Goal: Information Seeking & Learning: Learn about a topic

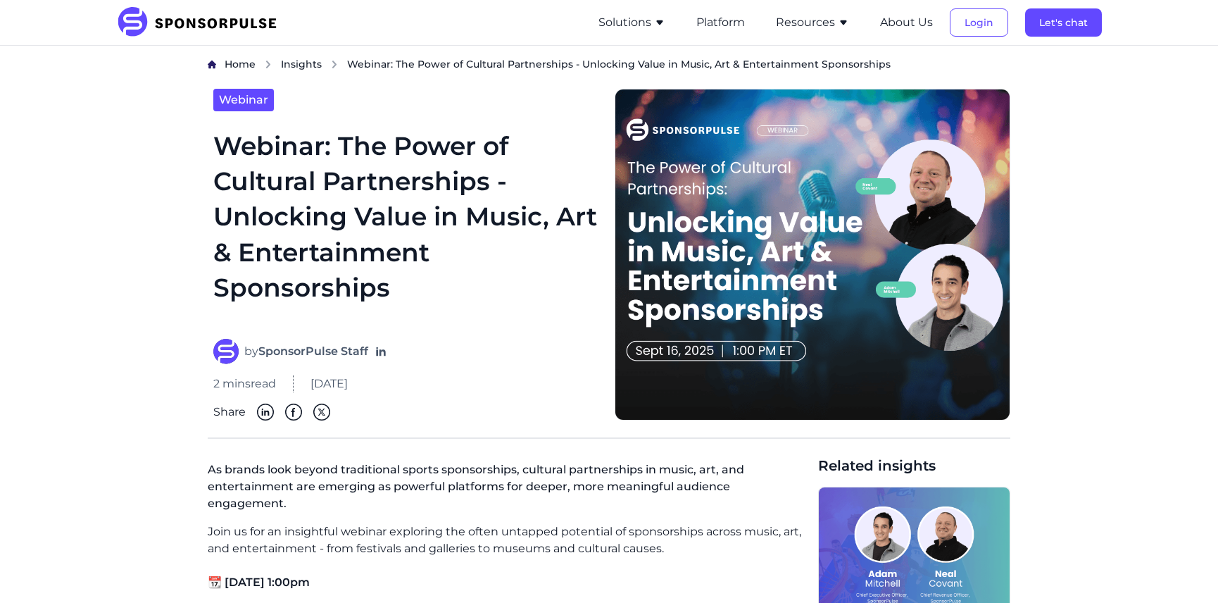
click at [813, 19] on button "Resources" at bounding box center [812, 22] width 73 height 17
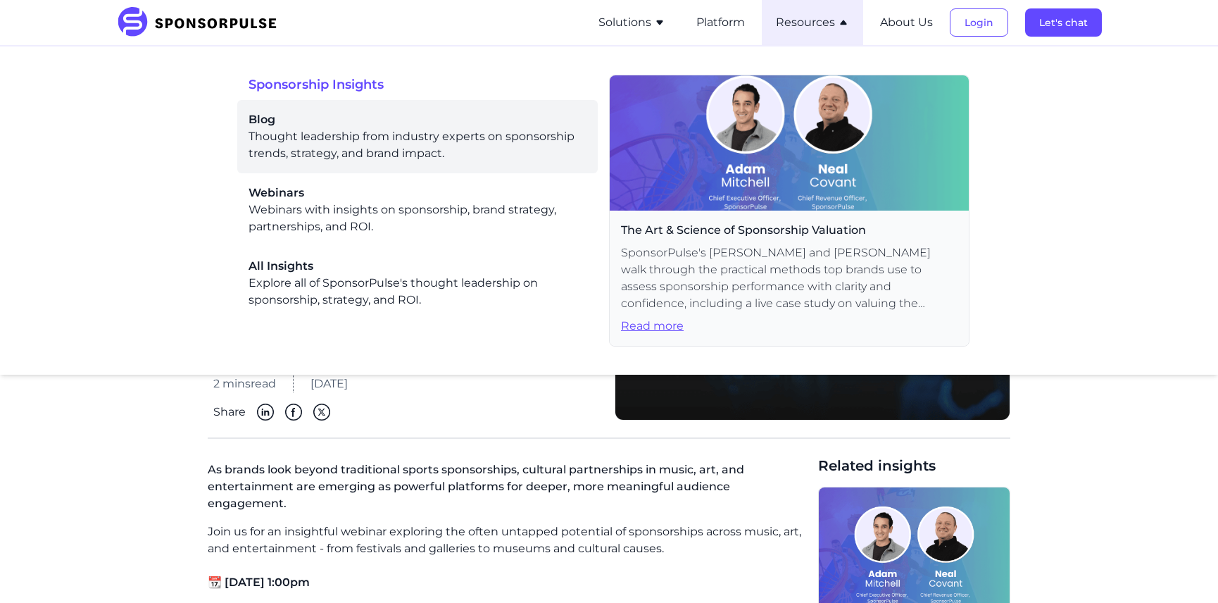
click at [308, 149] on div "Blog Thought leadership from industry experts on sponsorship trends, strategy, …" at bounding box center [418, 136] width 338 height 51
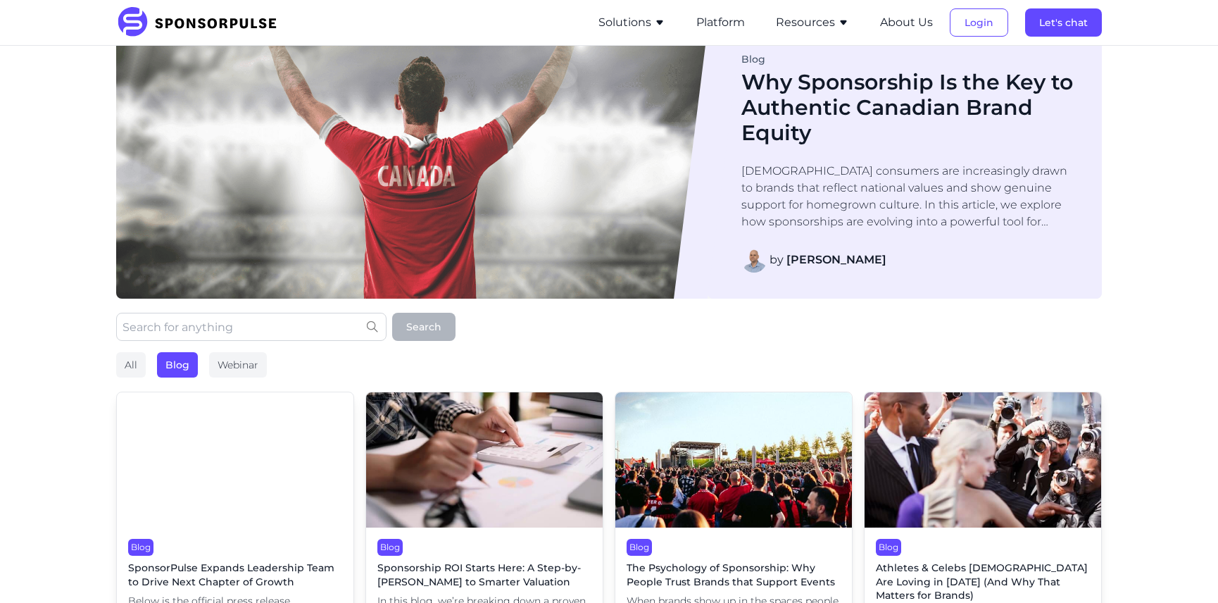
scroll to position [46, 0]
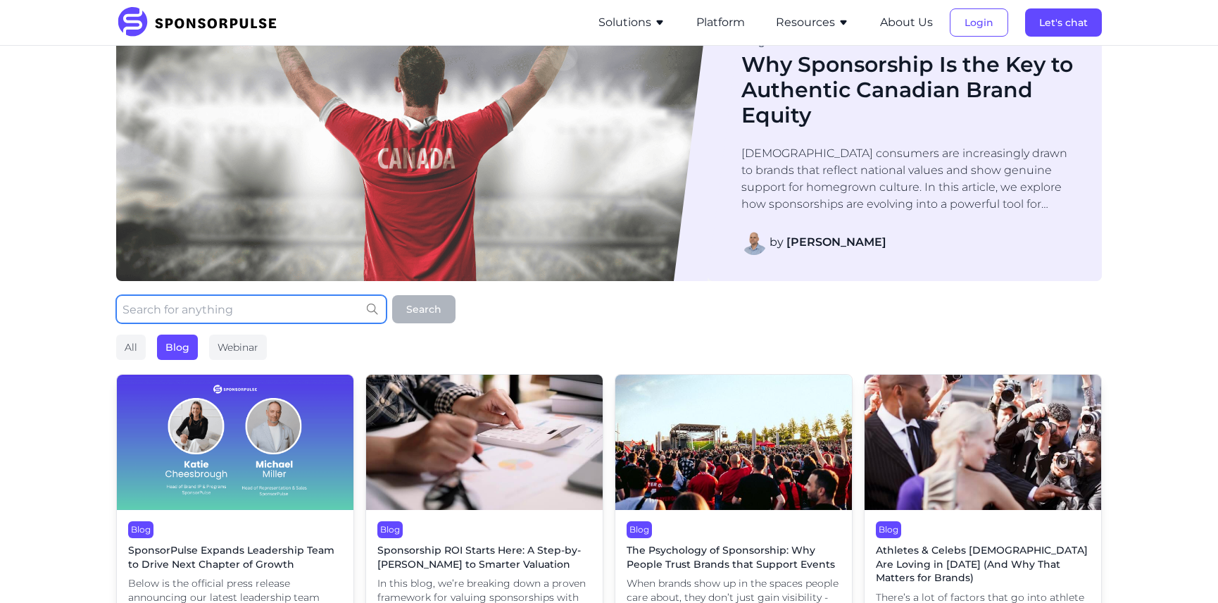
click at [292, 317] on input "text" at bounding box center [251, 309] width 270 height 28
type input "top"
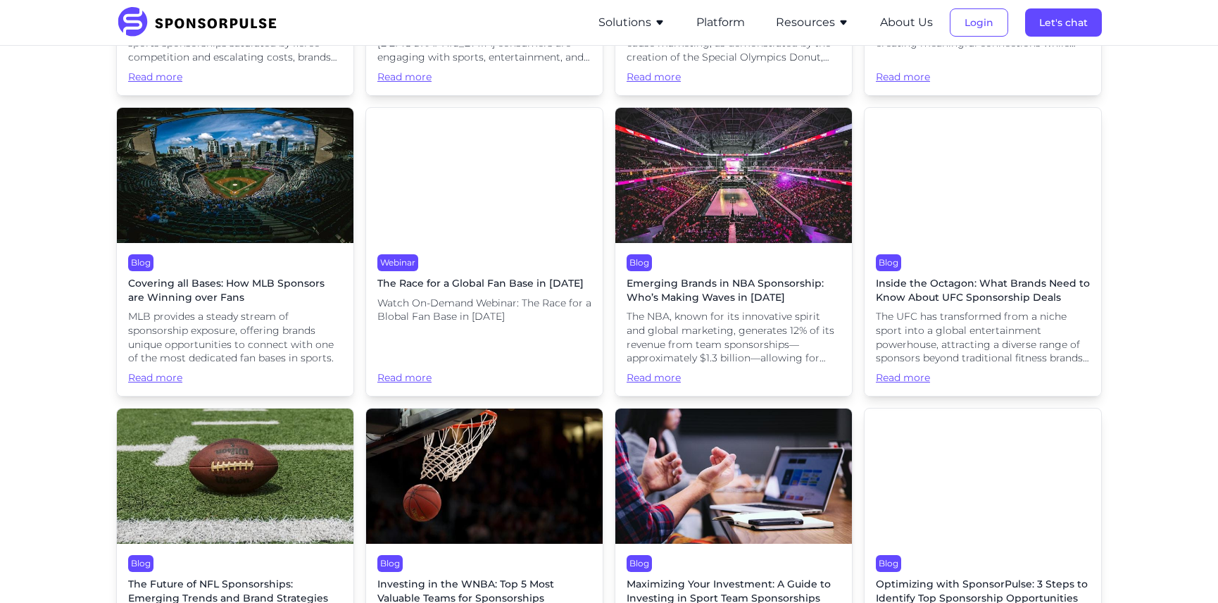
scroll to position [1631, 0]
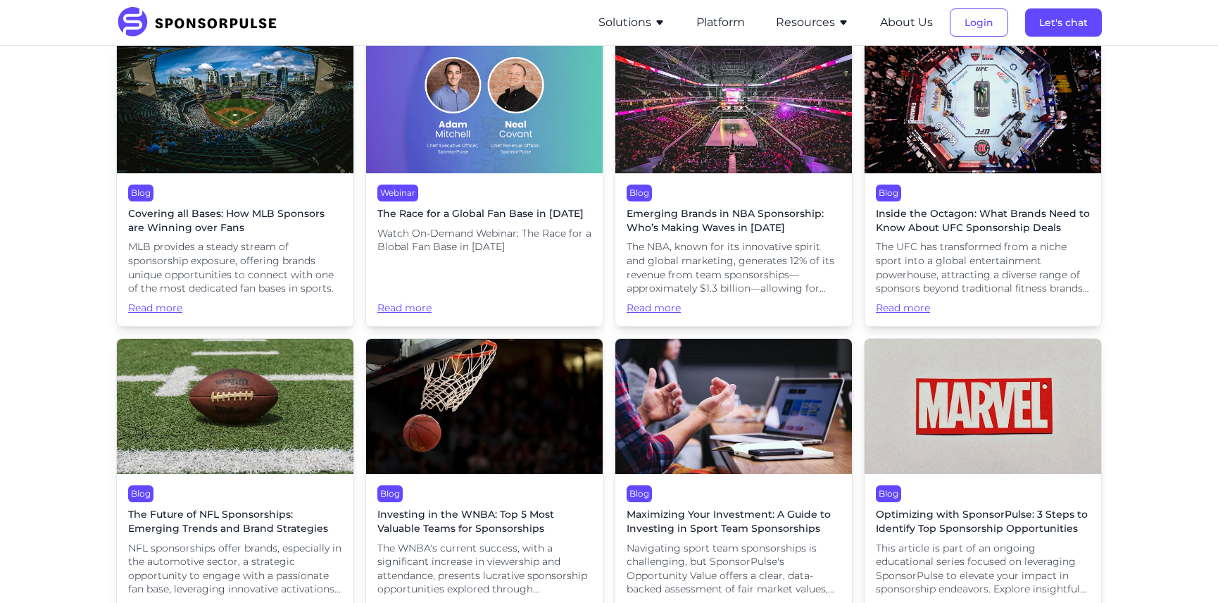
click at [542, 513] on span "Investing in the WNBA: Top 5 Most Valuable Teams for Sponsorships" at bounding box center [484, 521] width 214 height 27
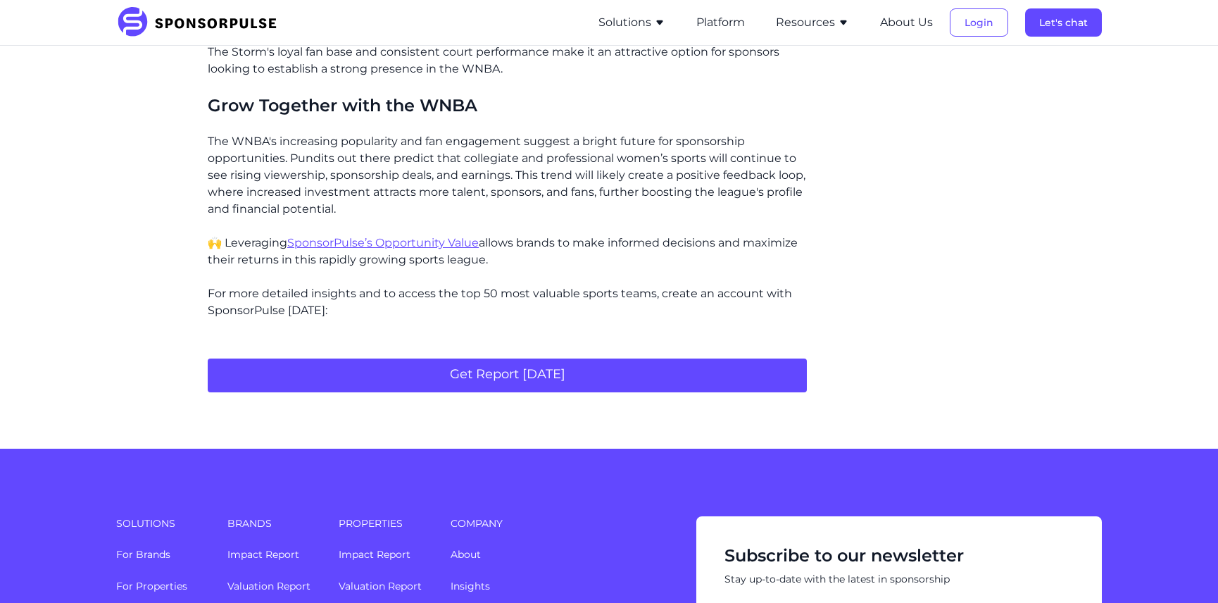
scroll to position [1842, 0]
